Goal: Information Seeking & Learning: Find specific fact

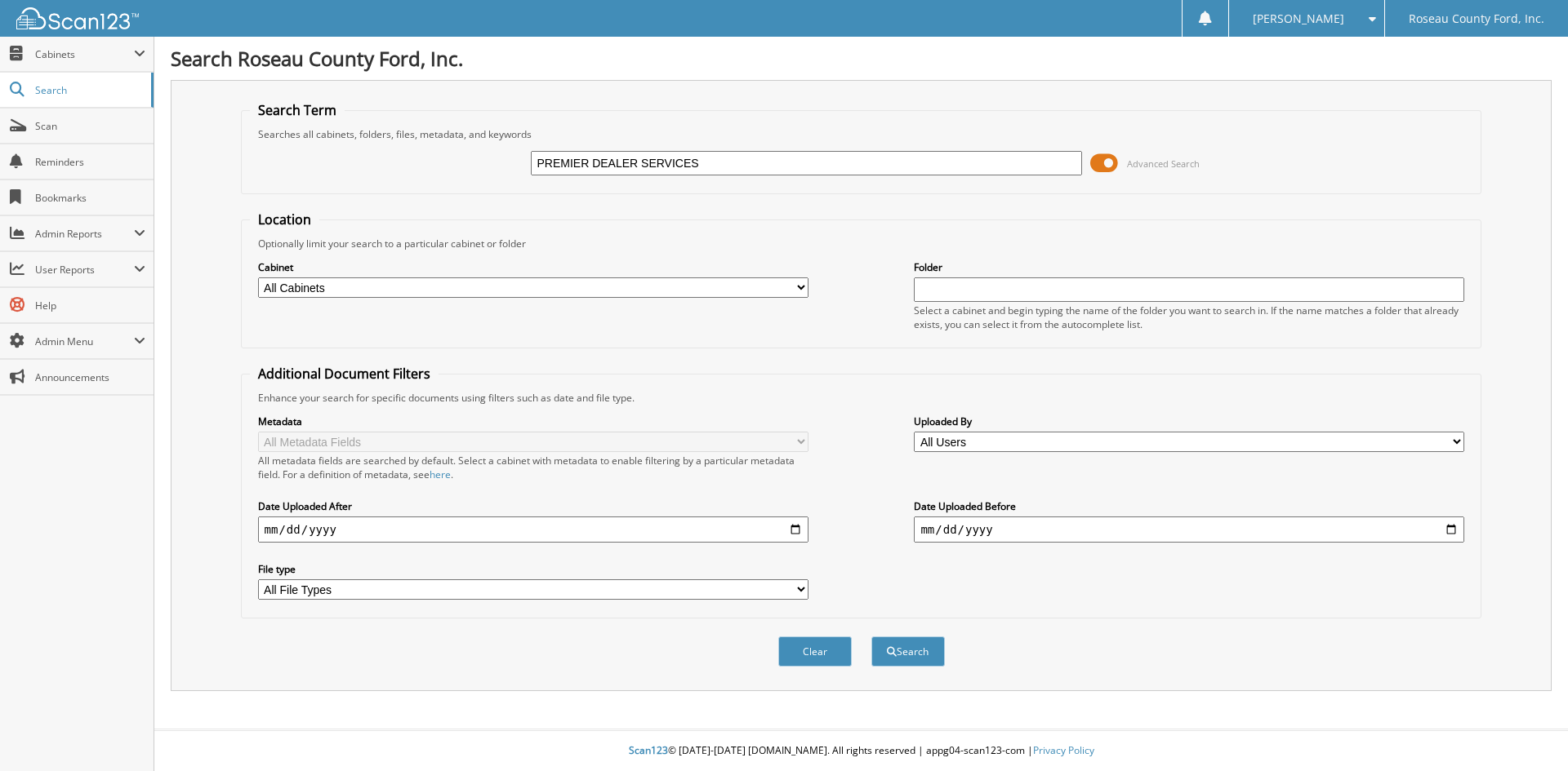
type input "PREMIER DEALER SERVICES"
click at [872, 636] on button "Search" at bounding box center [908, 651] width 74 height 30
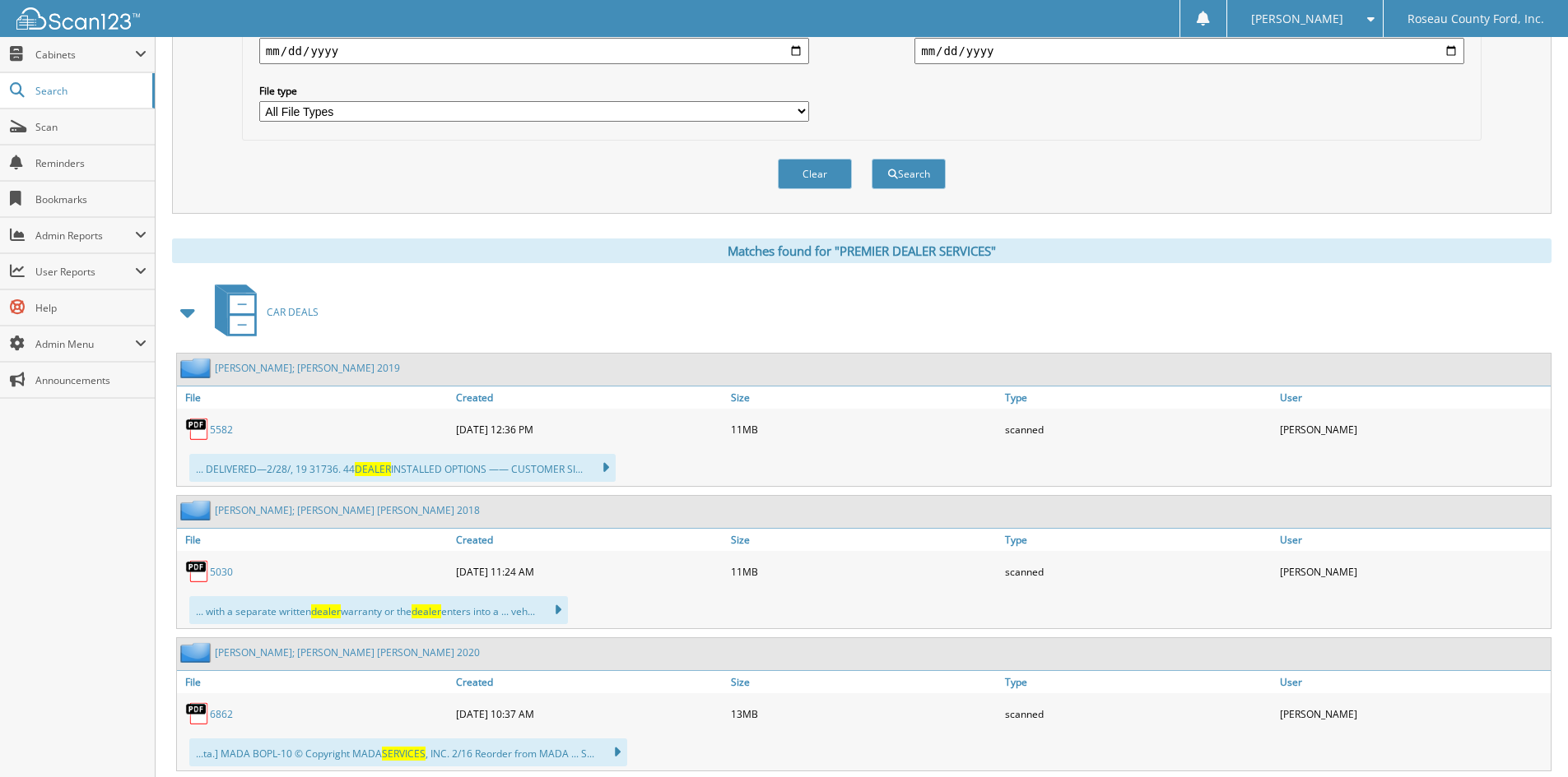
scroll to position [493, 0]
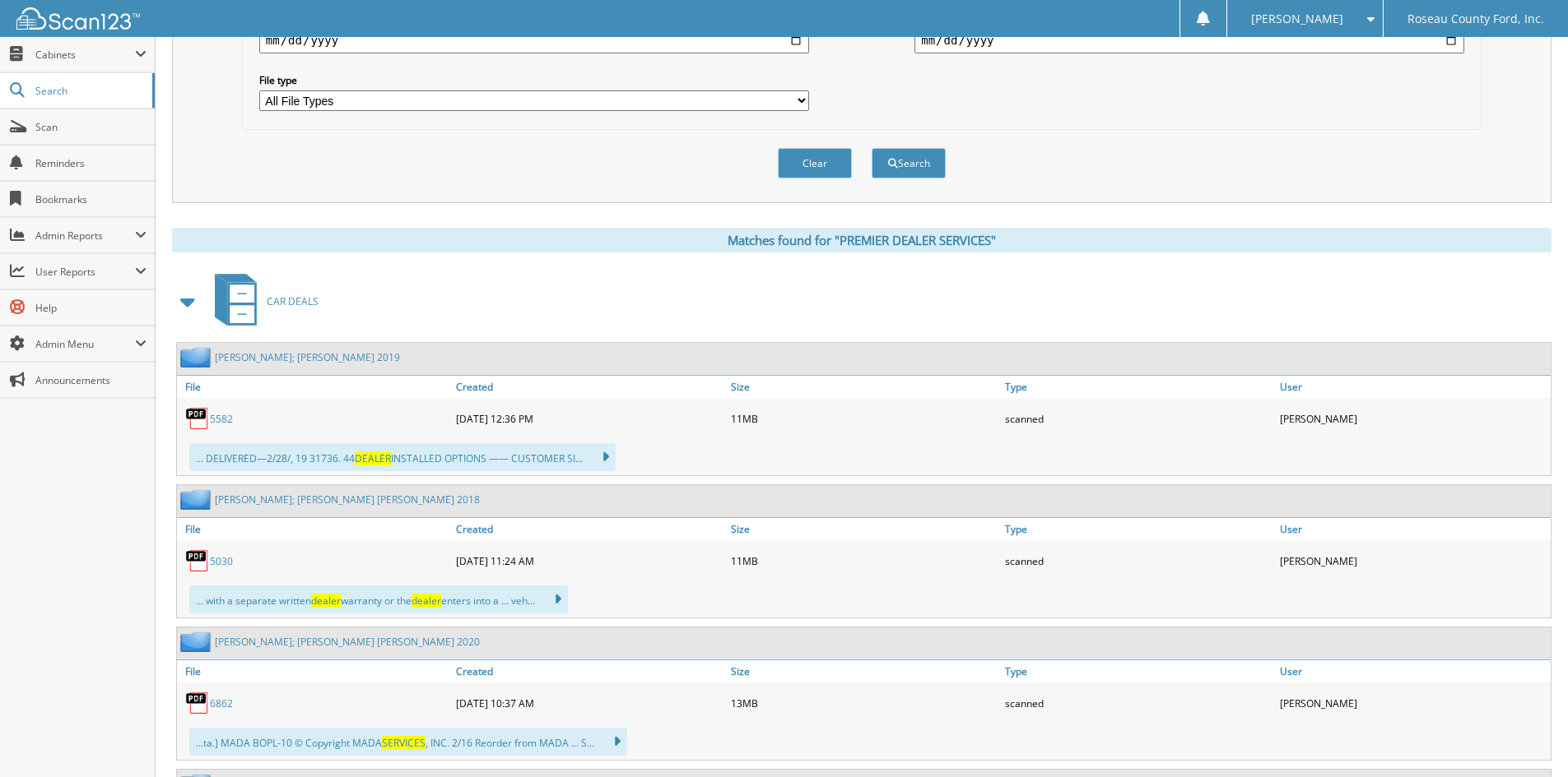
click at [187, 304] on span at bounding box center [189, 301] width 23 height 29
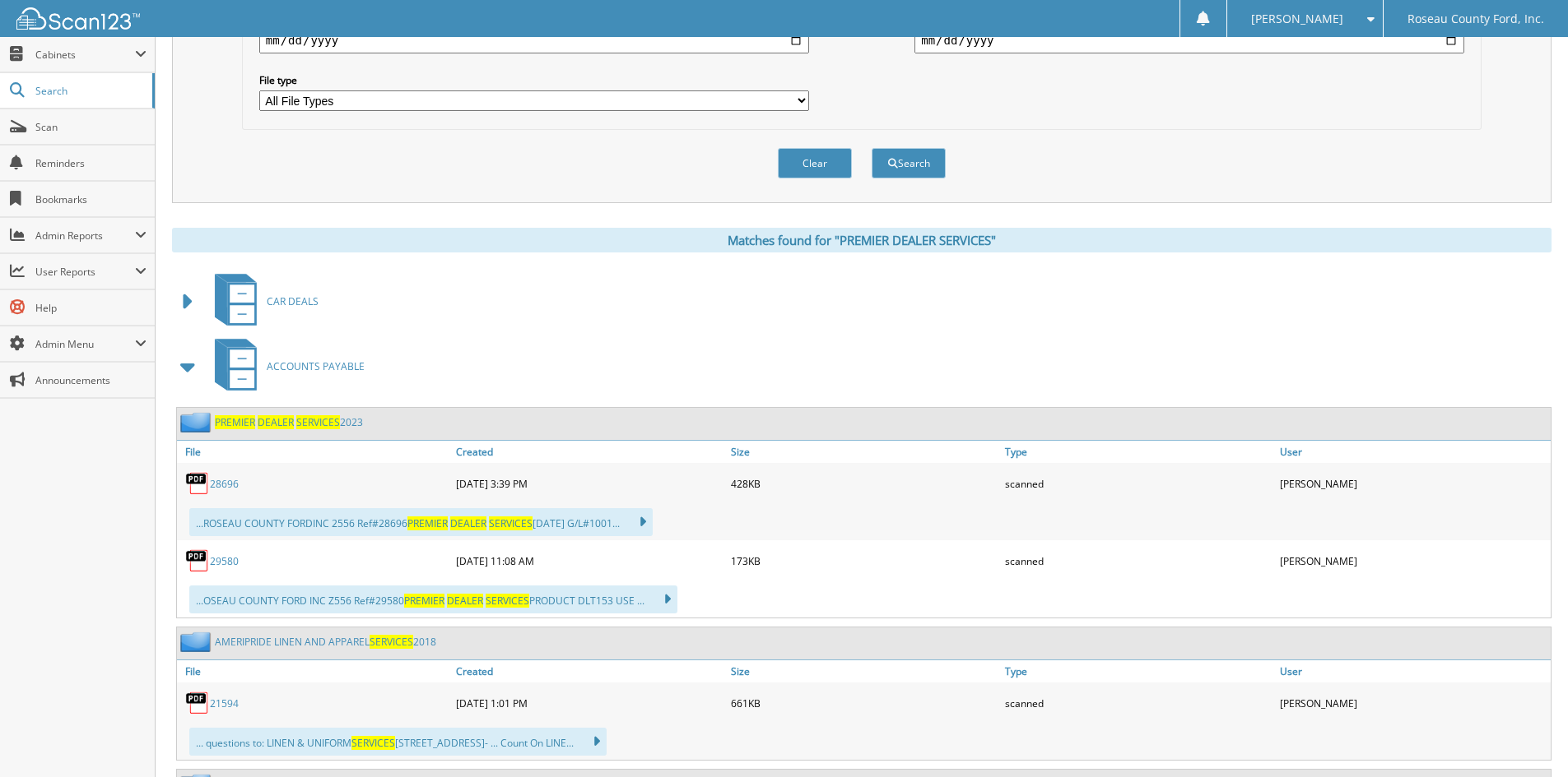
click at [224, 483] on link "28696" at bounding box center [224, 484] width 29 height 14
click at [225, 563] on link "29580" at bounding box center [224, 561] width 29 height 14
click at [1426, 127] on fieldset "Additional Document Filters Enhance your search for specific documents using fi…" at bounding box center [861, 2] width 1240 height 256
click at [123, 125] on span "Scan" at bounding box center [92, 126] width 111 height 14
